Goal: Check status

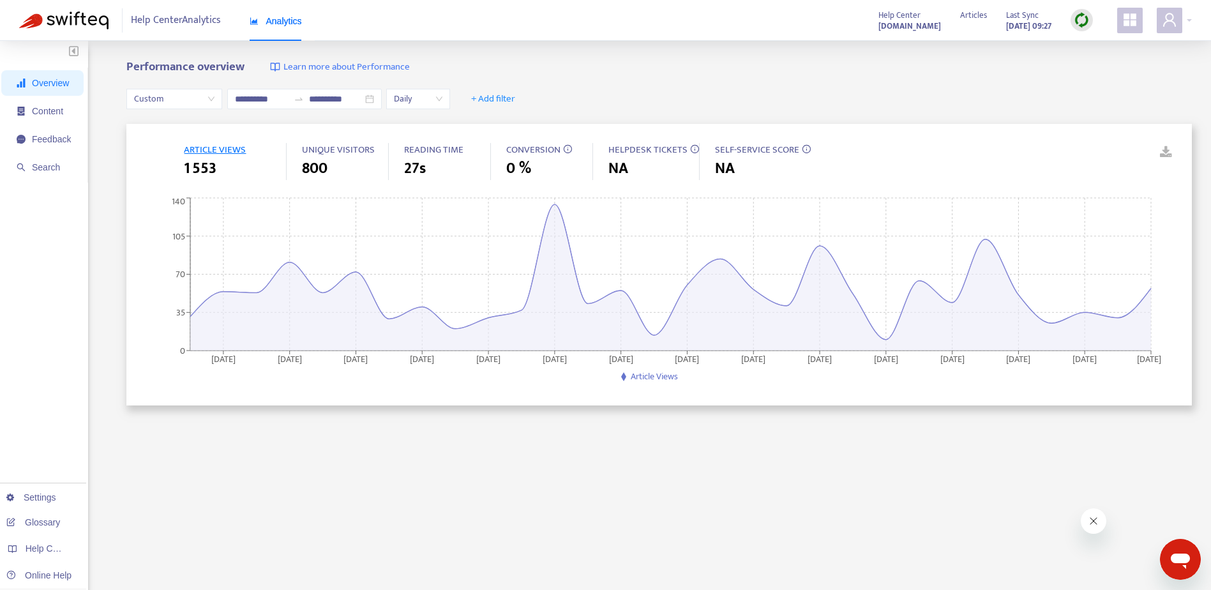
click at [184, 99] on span "Custom" at bounding box center [174, 98] width 80 height 19
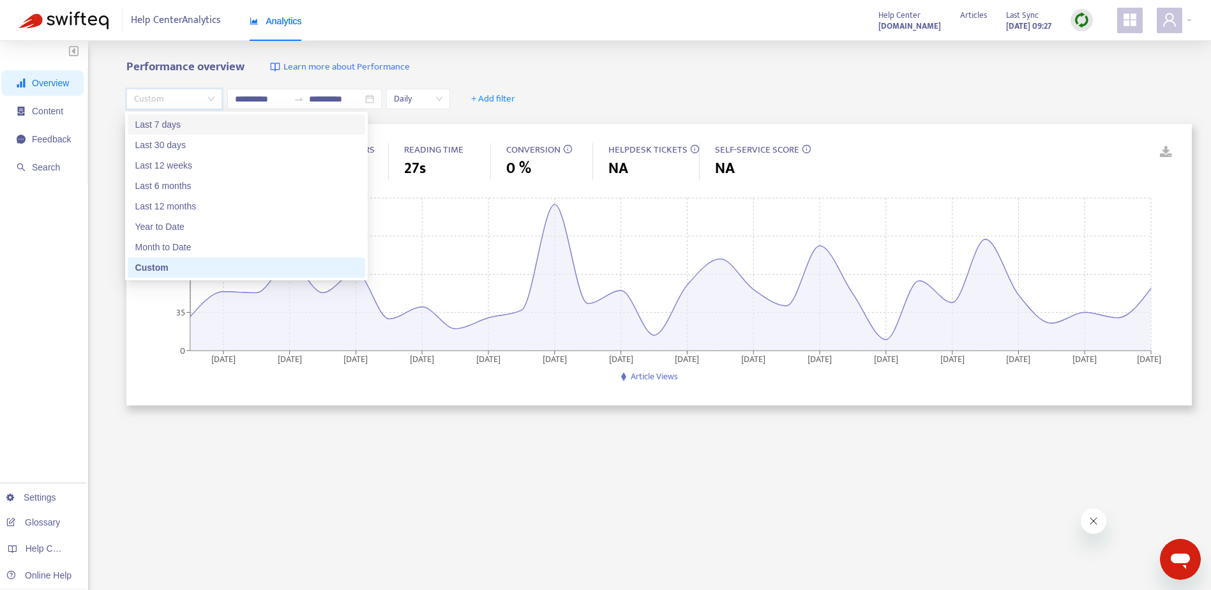
click at [198, 130] on div "Last 7 days" at bounding box center [246, 124] width 222 height 14
type input "**********"
